Goal: Task Accomplishment & Management: Complete application form

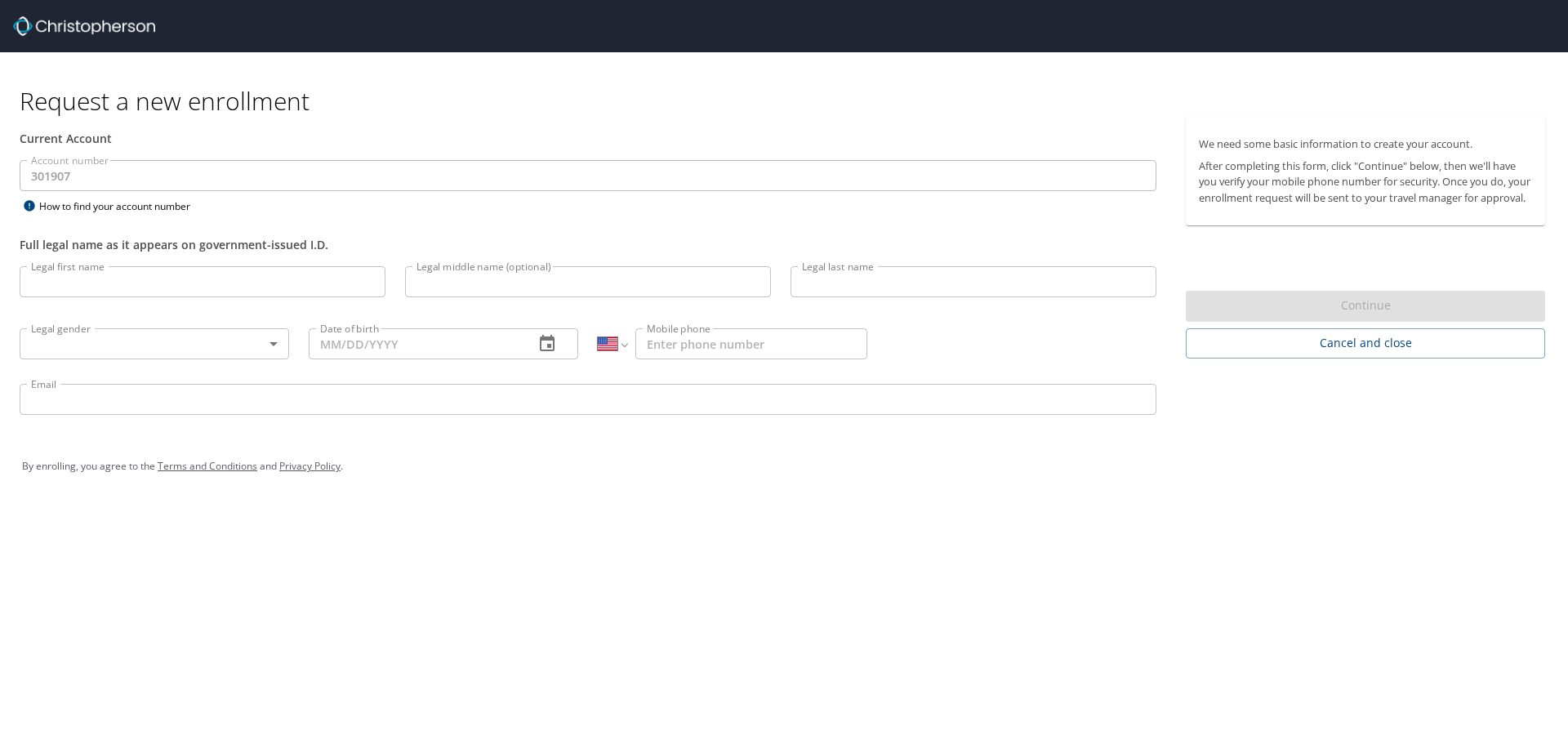
select select "US"
click at [126, 283] on input "Legal first name" at bounding box center [203, 282] width 366 height 31
type input "[PERSON_NAME]"
type input "May"
type input "[PERSON_NAME]"
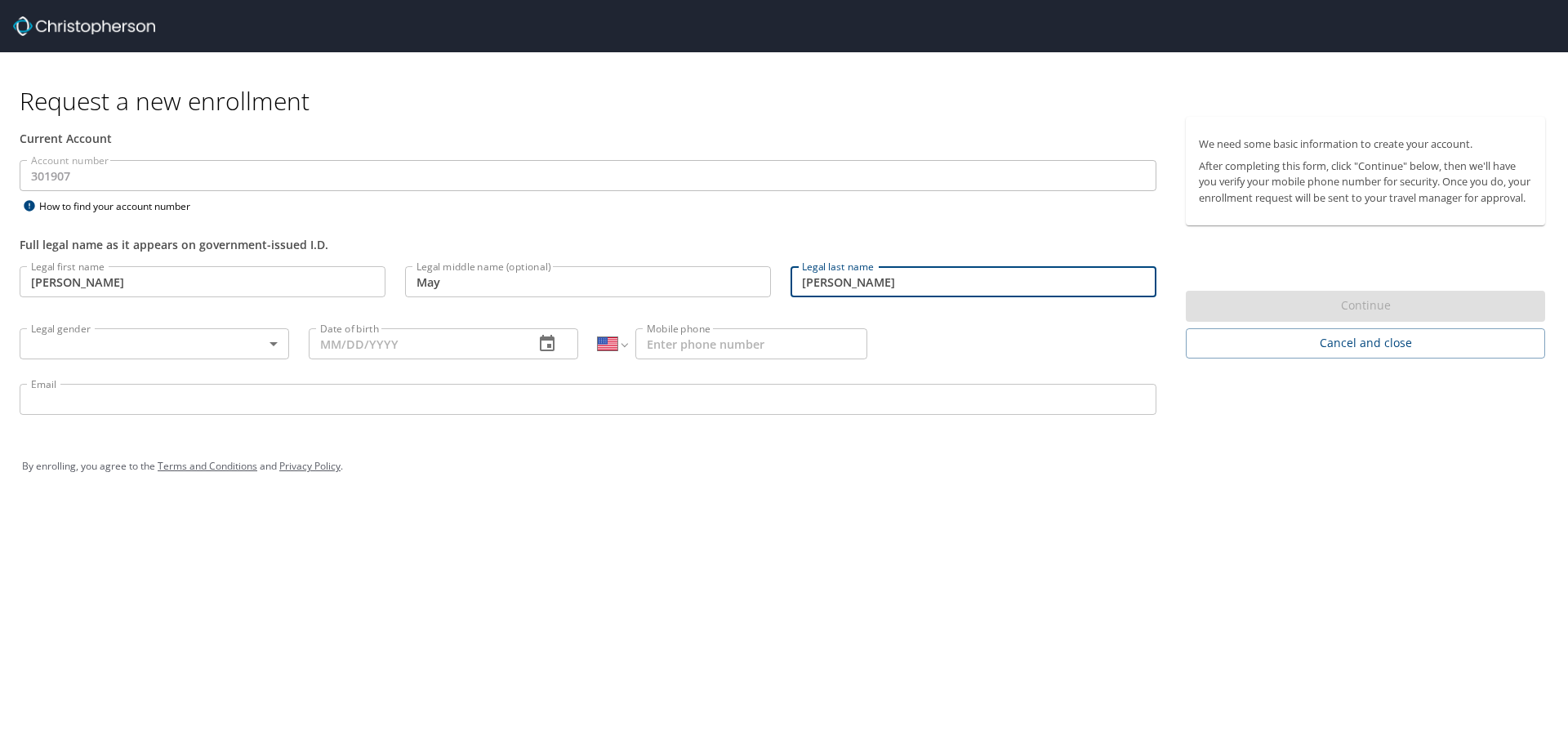
click at [142, 336] on body "Request a new enrollment Current Account Account number 301907 Account number H…" at bounding box center [784, 372] width 1568 height 744
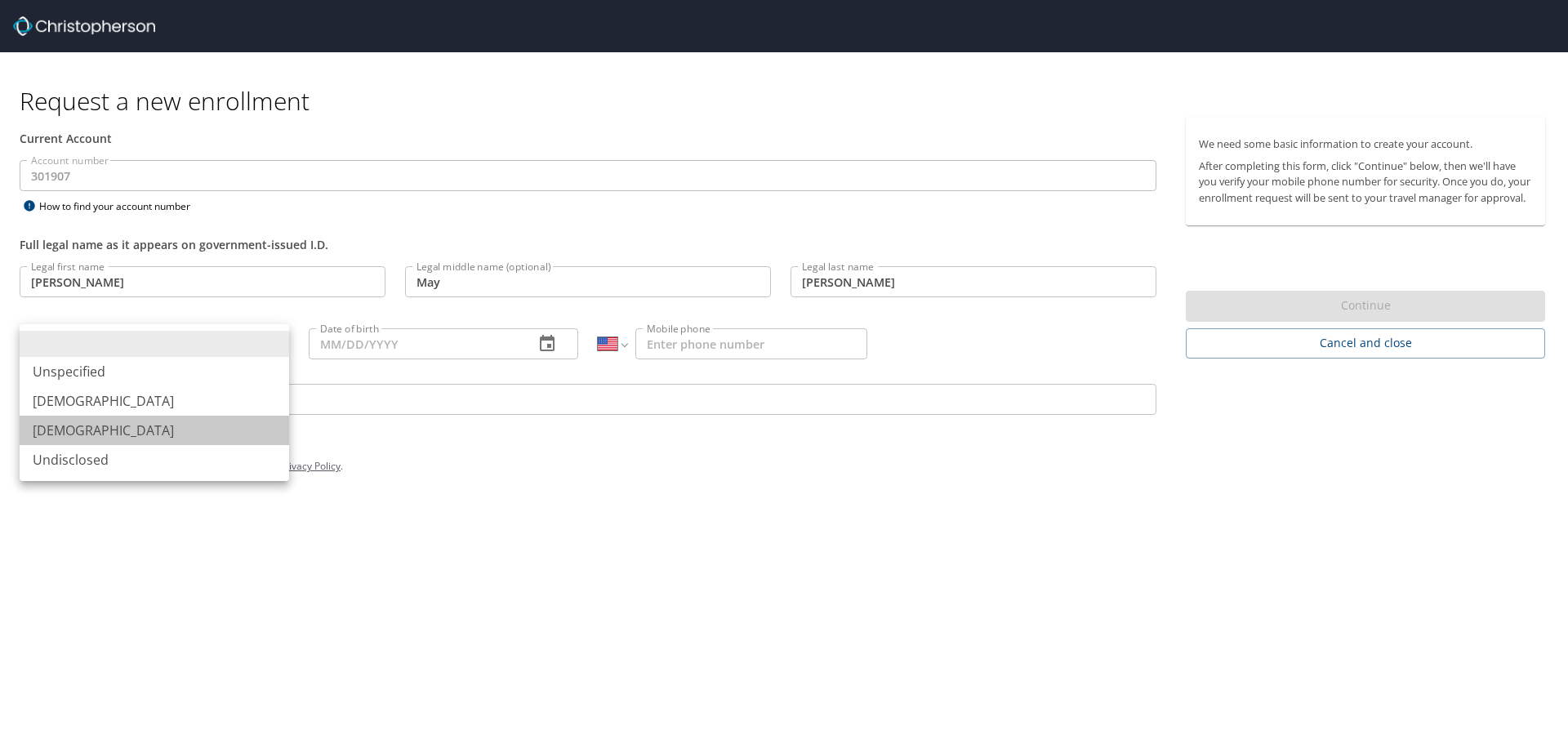
click at [107, 421] on li "[DEMOGRAPHIC_DATA]" at bounding box center [155, 430] width 269 height 29
type input "[DEMOGRAPHIC_DATA]"
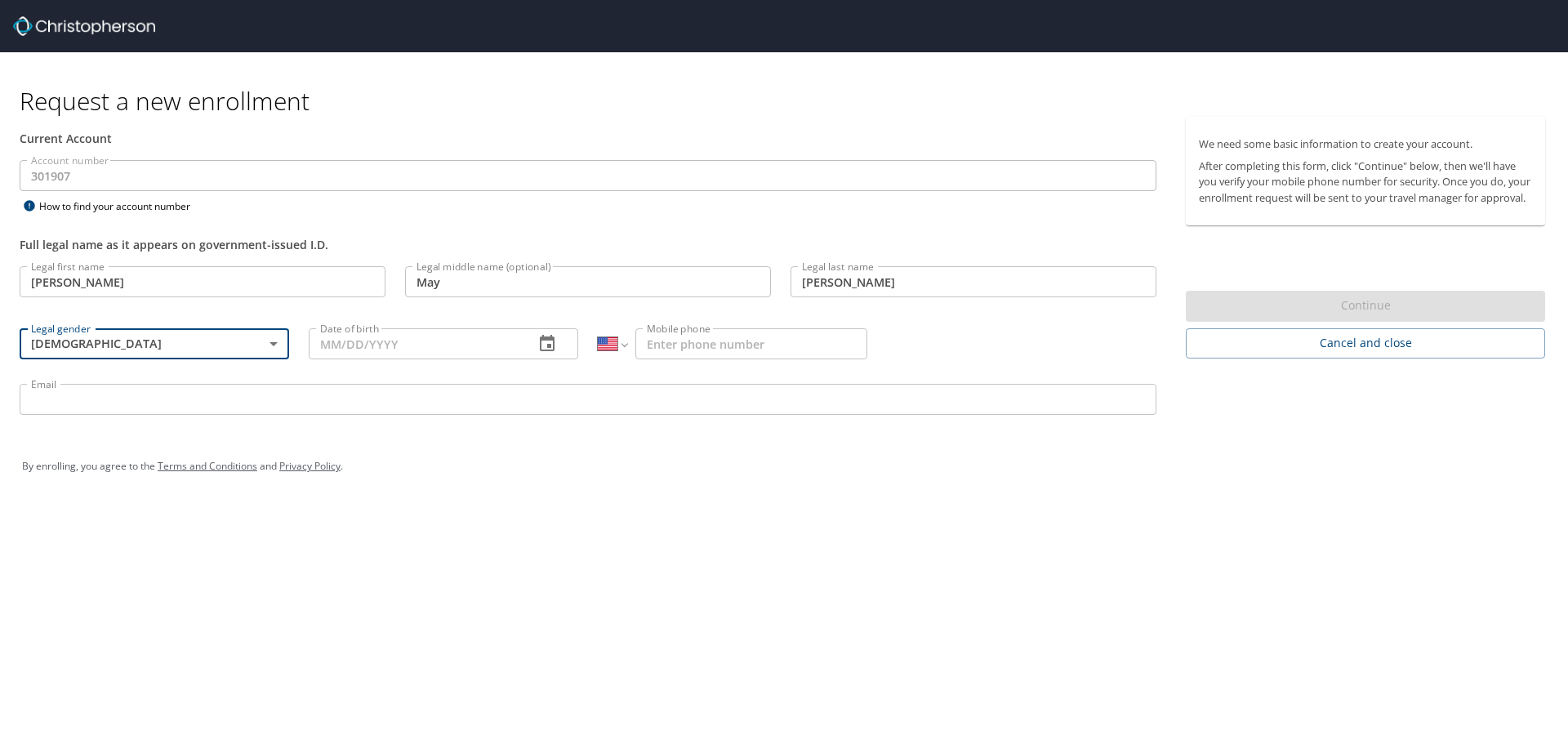
click at [396, 343] on input "Date of birth" at bounding box center [414, 344] width 212 height 31
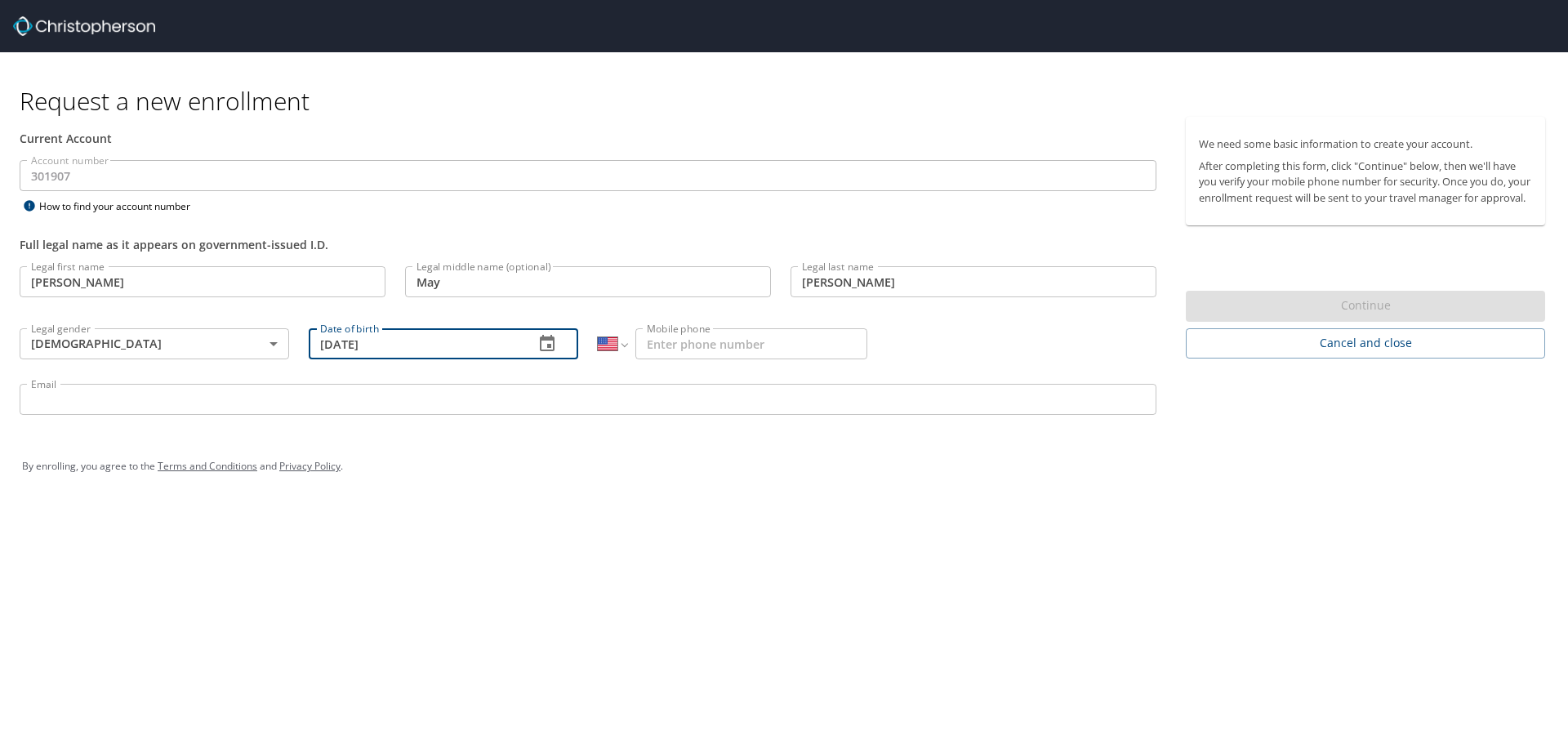
type input "[DATE]"
click at [688, 340] on input "Mobile phone" at bounding box center [751, 344] width 232 height 31
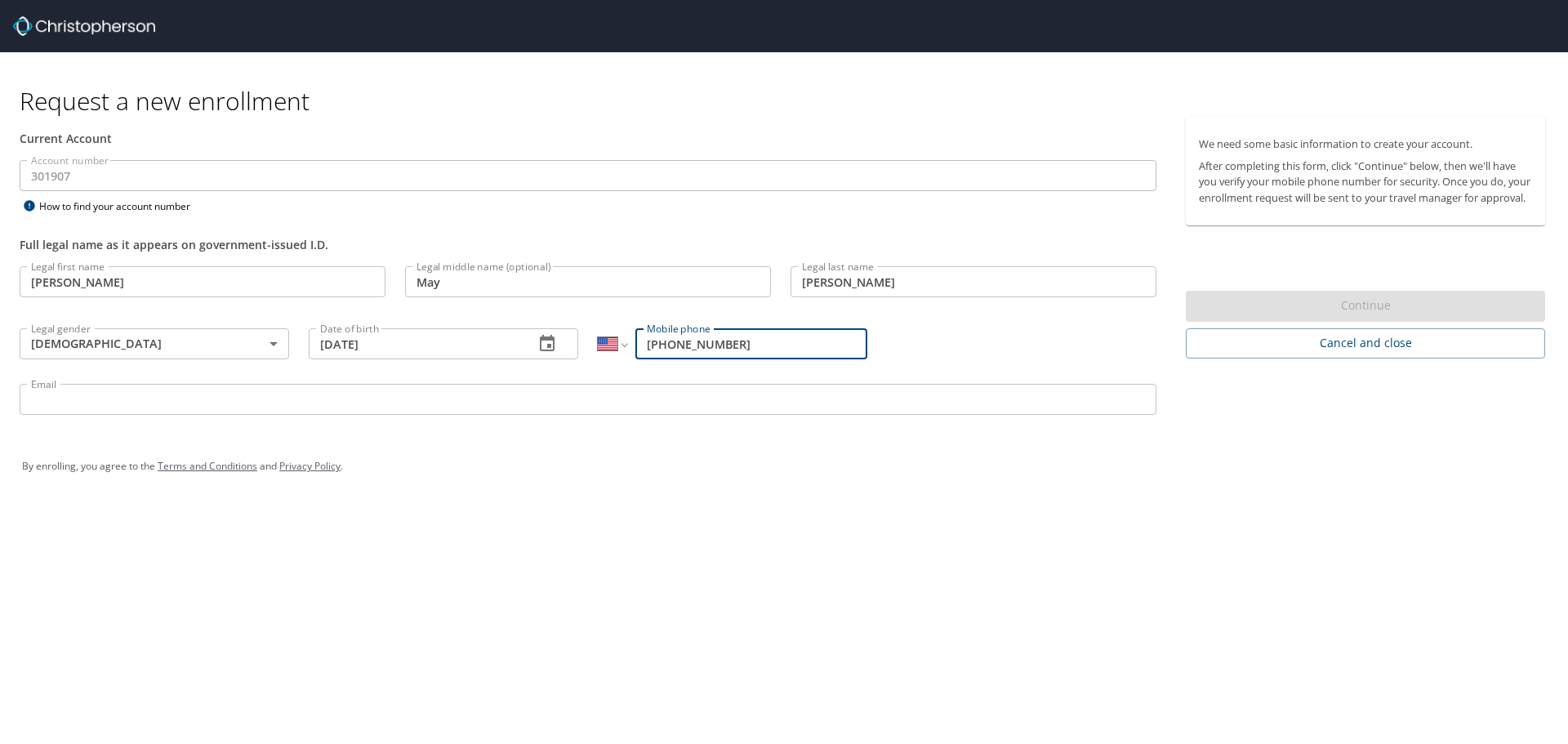
type input "[PHONE_NUMBER]"
click at [586, 395] on input "Email" at bounding box center [588, 399] width 1137 height 31
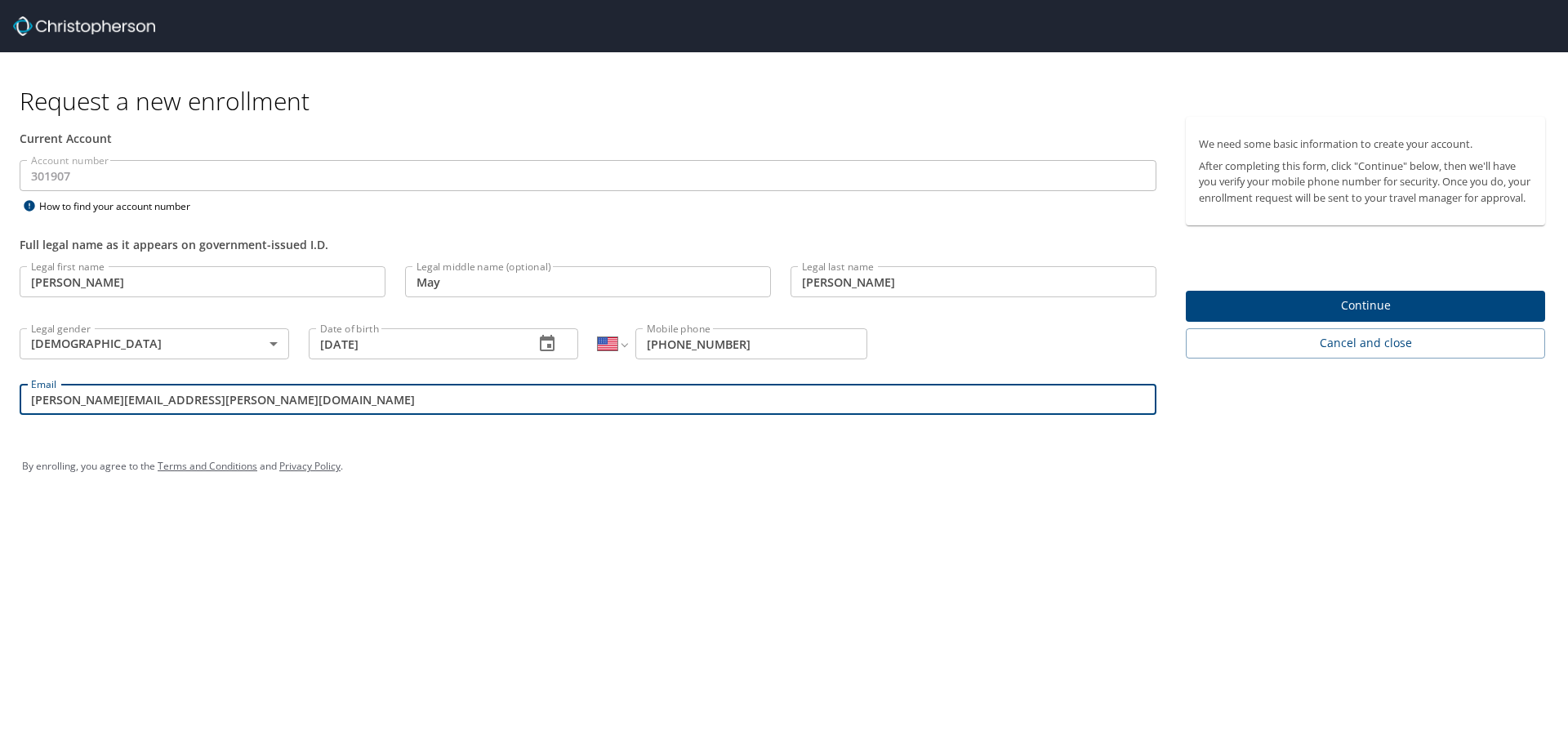
type input "[PERSON_NAME][EMAIL_ADDRESS][PERSON_NAME][DOMAIN_NAME]"
click at [622, 551] on div "Request a new enrollment Current Account Account number 301907 Account number H…" at bounding box center [784, 372] width 1568 height 744
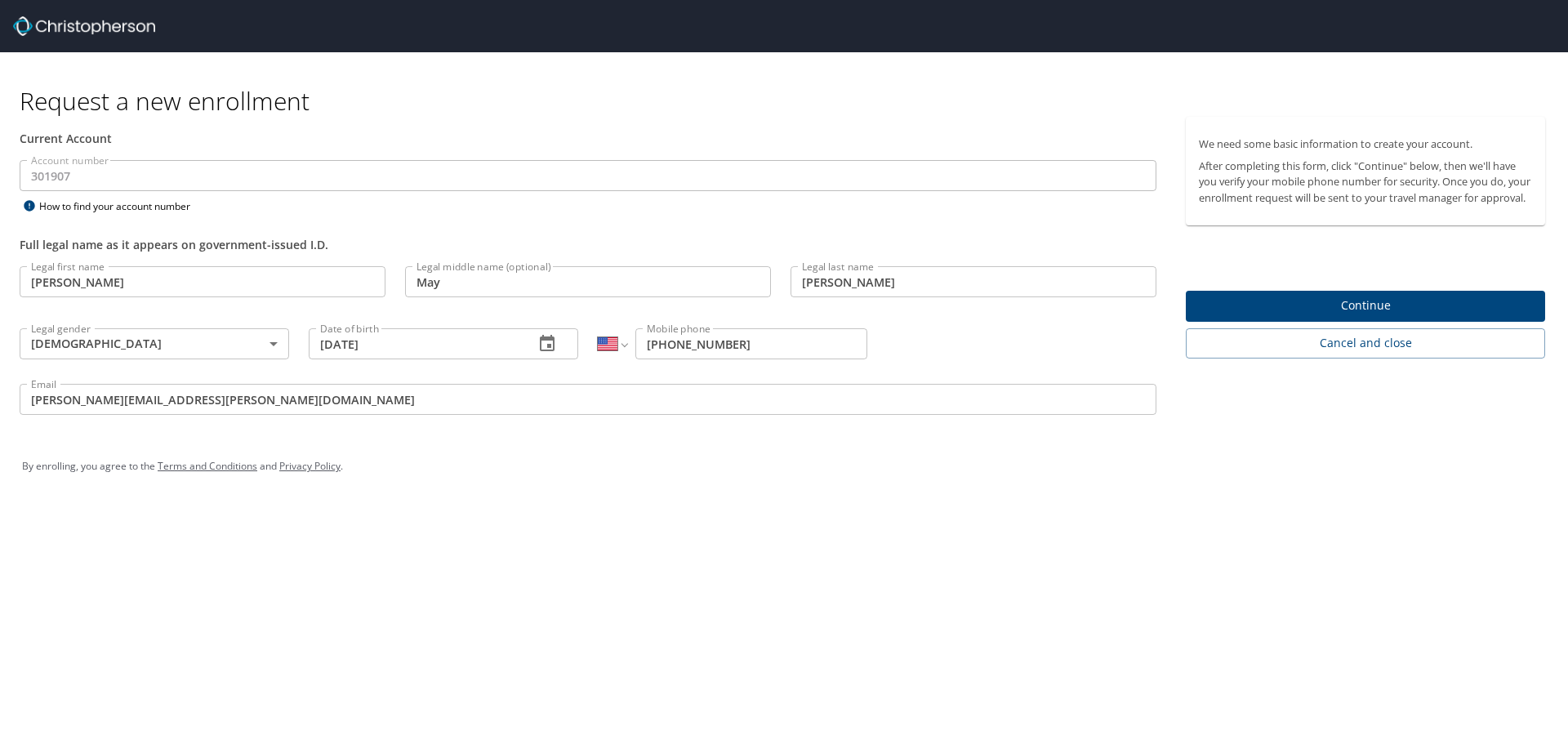
click at [1395, 316] on span "Continue" at bounding box center [1366, 306] width 333 height 20
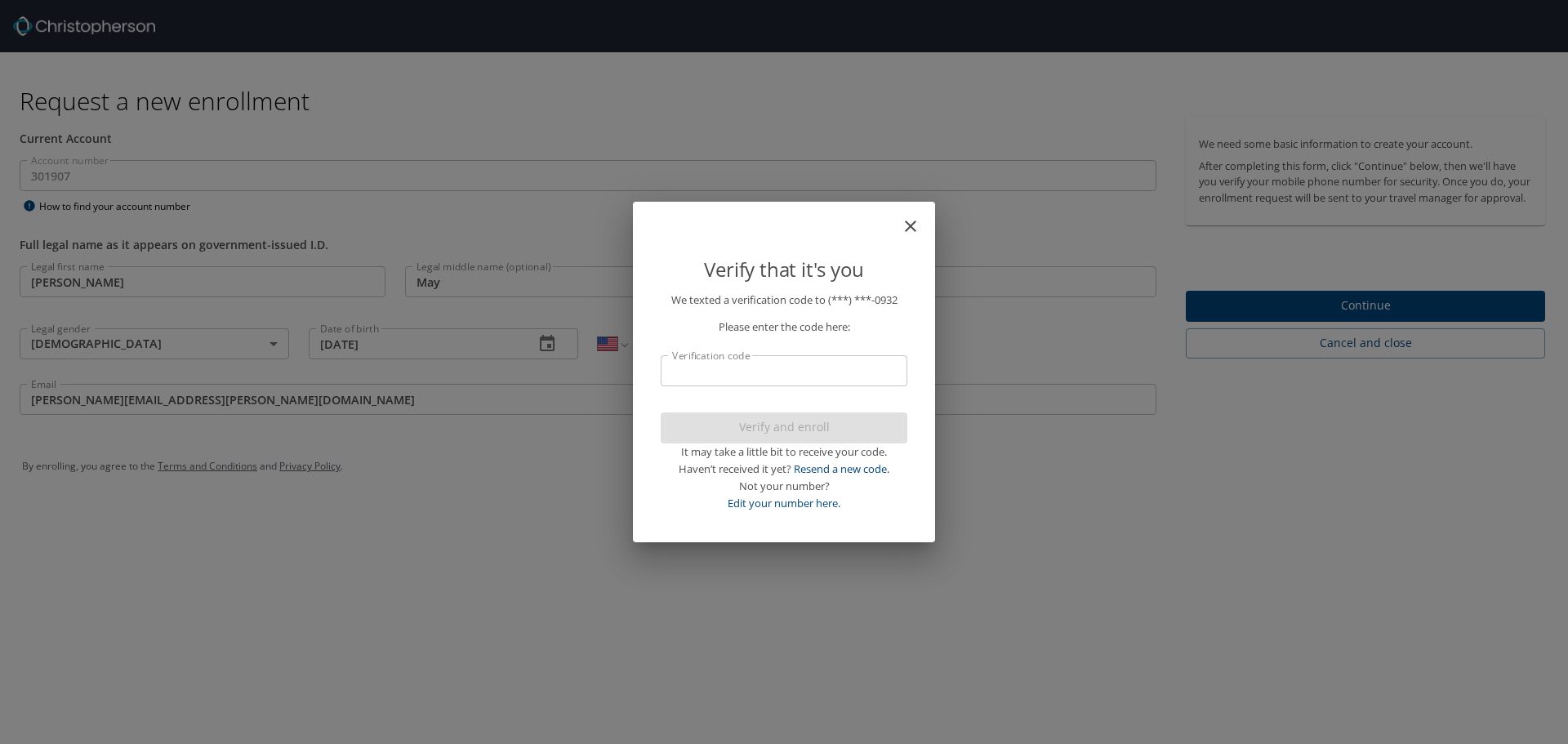
click at [914, 224] on icon "close" at bounding box center [910, 226] width 12 height 12
